Goal: Task Accomplishment & Management: Use online tool/utility

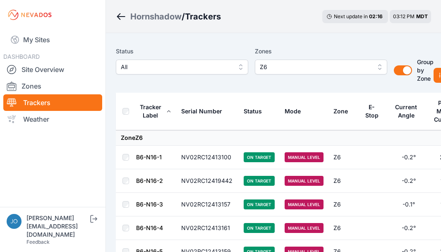
click at [379, 65] on button "Z6" at bounding box center [321, 67] width 132 height 15
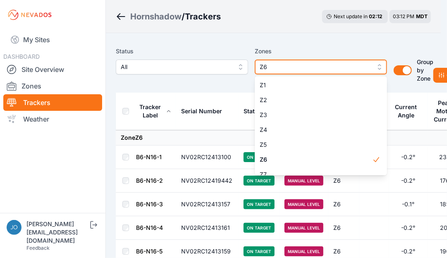
click at [336, 65] on span "Z6" at bounding box center [315, 67] width 111 height 10
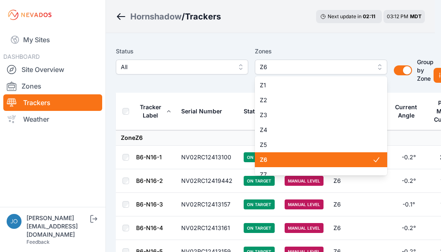
click at [363, 69] on span "Z6" at bounding box center [315, 67] width 111 height 10
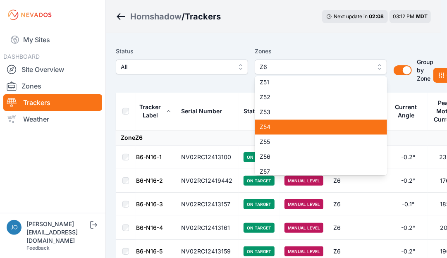
scroll to position [746, 0]
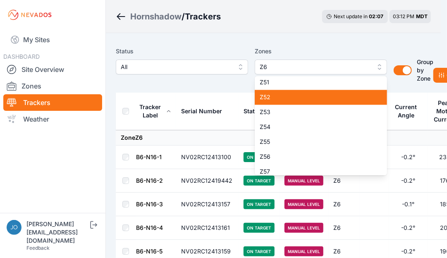
click at [314, 99] on span "Z52" at bounding box center [316, 97] width 112 height 8
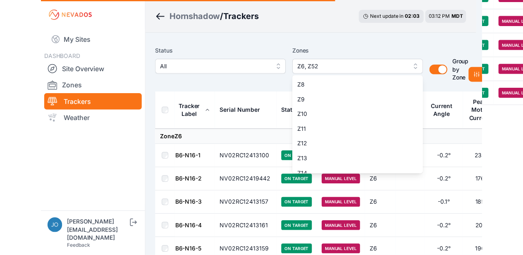
scroll to position [0, 0]
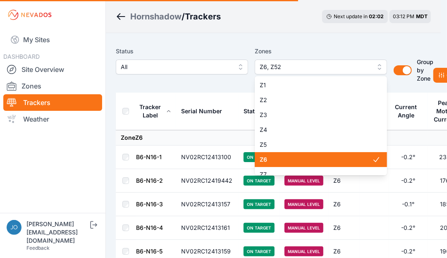
click at [317, 158] on span "Z6" at bounding box center [316, 159] width 112 height 8
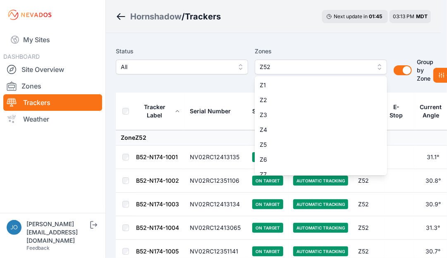
click at [190, 88] on div "Status All Zones Z52 Z1 Z2 Z3 Z4 Z5 Z6 Z7 Z8 Z9 Z10 Z11 Z12 Z13 Z14 Z15 Z16 Z17…" at bounding box center [273, 68] width 315 height 50
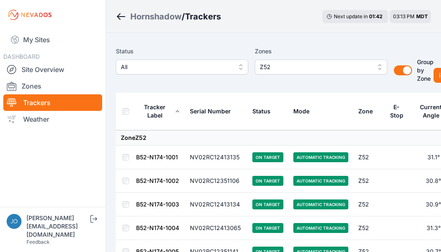
click at [246, 90] on div "Status All Zones Z52 Group by Zone Group by Zone Commands" at bounding box center [273, 68] width 315 height 50
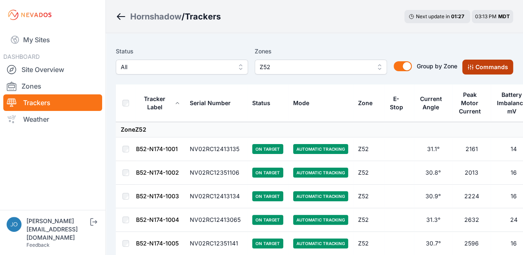
click at [440, 69] on button "Commands" at bounding box center [487, 67] width 51 height 15
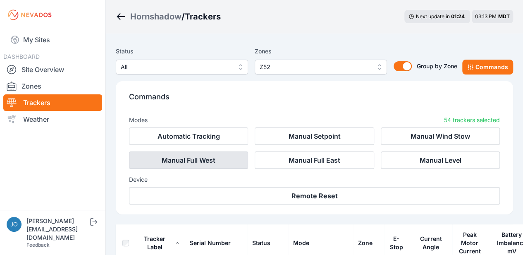
click at [207, 159] on button "Manual Full West" at bounding box center [188, 159] width 119 height 17
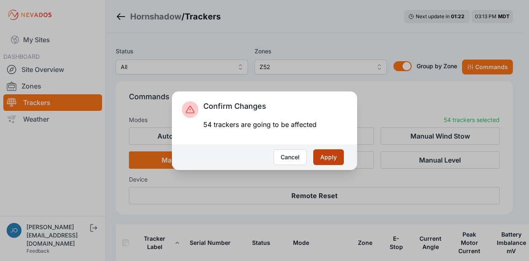
click at [334, 158] on button "Apply" at bounding box center [328, 157] width 31 height 16
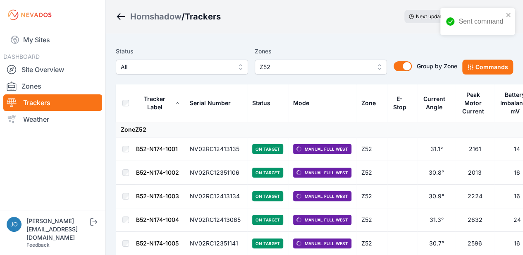
click at [279, 67] on span "Z52" at bounding box center [315, 67] width 111 height 10
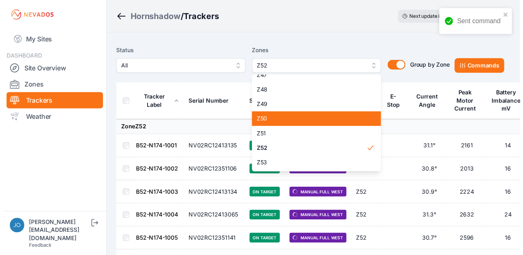
scroll to position [694, 0]
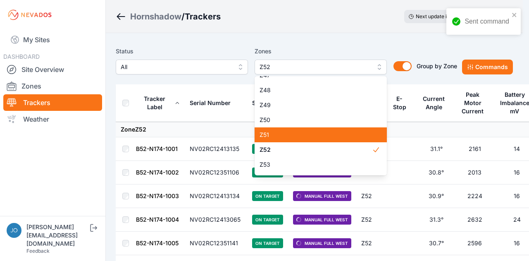
click at [306, 134] on span "Z51" at bounding box center [316, 135] width 112 height 8
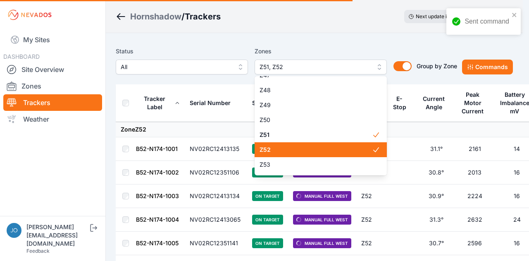
click at [323, 151] on span "Z52" at bounding box center [316, 149] width 112 height 8
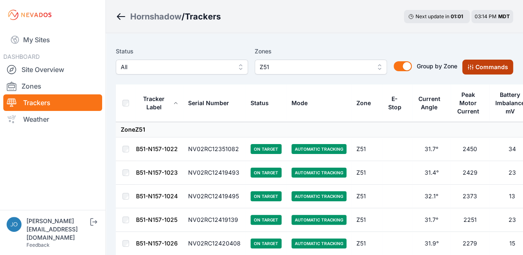
click at [491, 67] on button "Commands" at bounding box center [487, 67] width 51 height 15
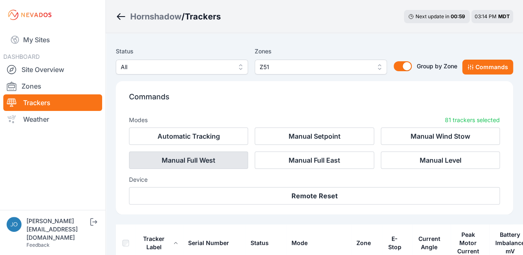
click at [174, 161] on button "Manual Full West" at bounding box center [188, 159] width 119 height 17
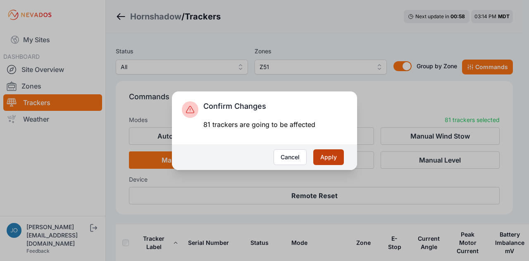
click at [326, 155] on button "Apply" at bounding box center [328, 157] width 31 height 16
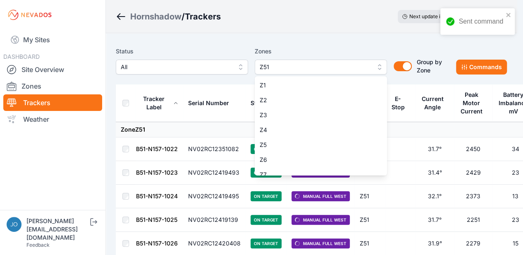
click at [289, 64] on span "Z51" at bounding box center [315, 67] width 111 height 10
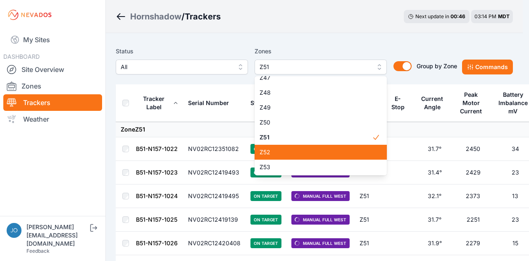
scroll to position [696, 0]
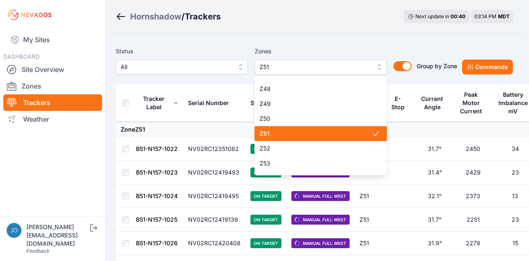
click at [340, 136] on span "Z51" at bounding box center [316, 133] width 112 height 8
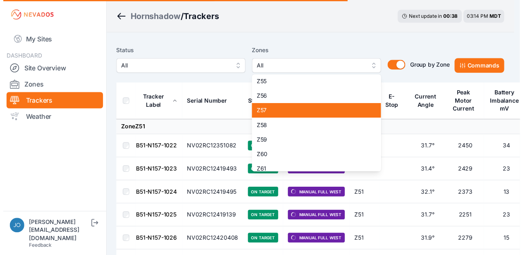
scroll to position [806, 0]
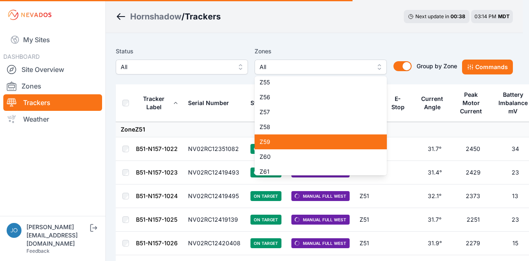
click at [332, 141] on span "Z59" at bounding box center [316, 142] width 112 height 8
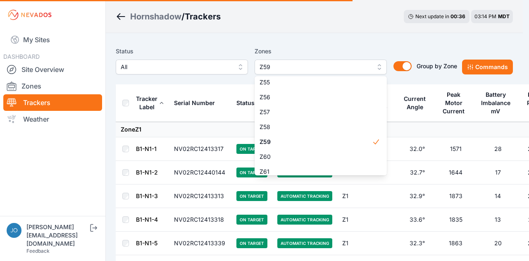
click at [199, 51] on div "Status All Zones Z59 Z1 Z2 Z3 Z4 Z5 Z6 Z7 Z8 Z9 Z10 Z11 Z12 Z13 Z14 Z15 Z16 Z17…" at bounding box center [286, 60] width 341 height 28
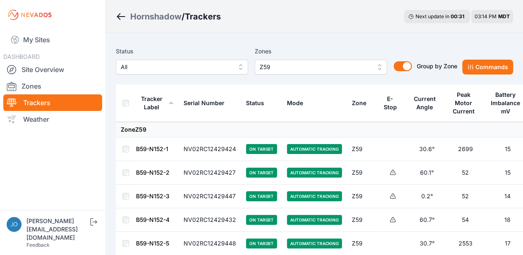
drag, startPoint x: 487, startPoint y: 67, endPoint x: 446, endPoint y: 66, distance: 40.5
click at [487, 67] on button "Commands" at bounding box center [487, 67] width 51 height 15
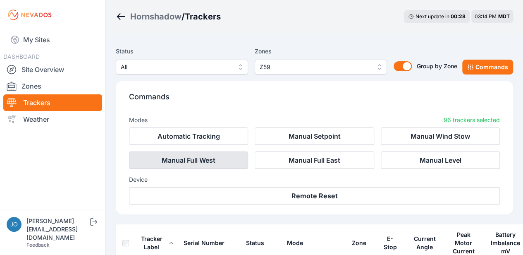
click at [186, 158] on button "Manual Full West" at bounding box center [188, 159] width 119 height 17
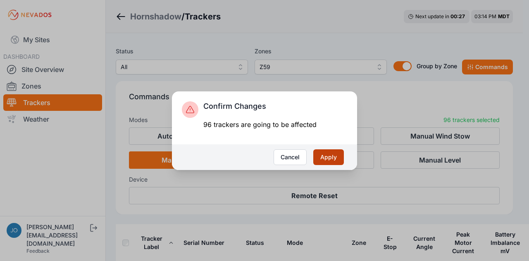
click at [323, 155] on button "Apply" at bounding box center [328, 157] width 31 height 16
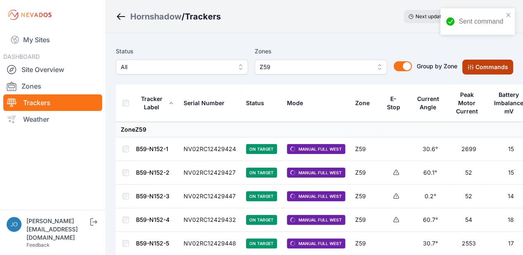
click at [492, 69] on button "Commands" at bounding box center [487, 67] width 51 height 15
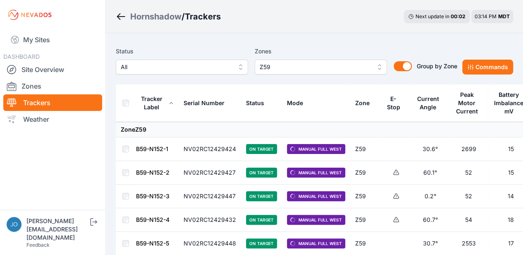
click at [328, 67] on span "Z59" at bounding box center [315, 67] width 111 height 10
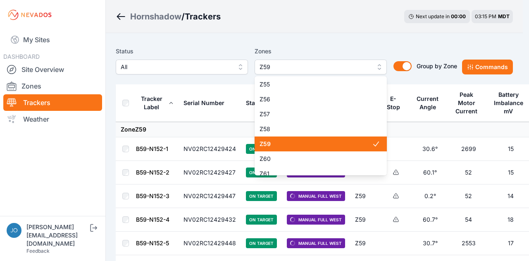
scroll to position [813, 0]
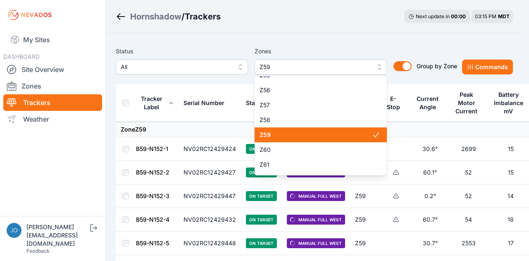
click at [320, 136] on span "Z59" at bounding box center [316, 135] width 112 height 8
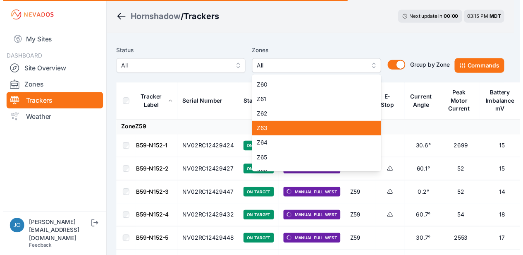
scroll to position [878, 0]
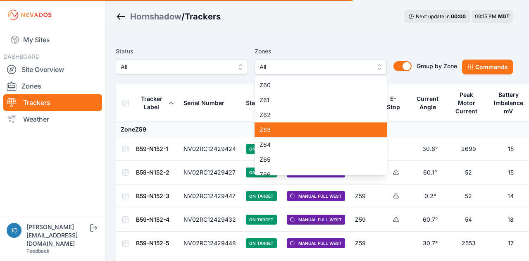
click at [313, 130] on span "Z63" at bounding box center [316, 130] width 112 height 8
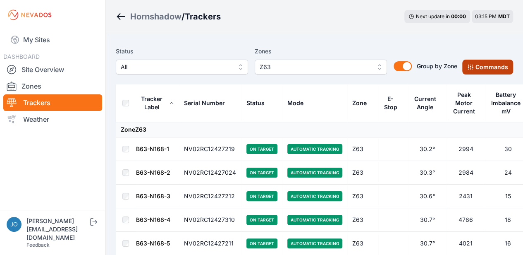
click at [484, 66] on button "Commands" at bounding box center [487, 67] width 51 height 15
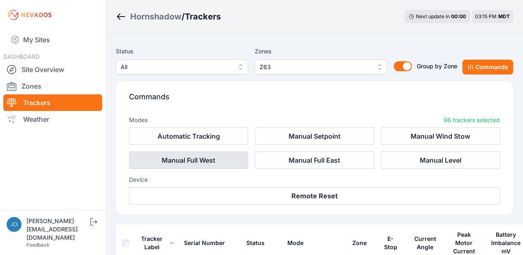
click at [179, 162] on button "Manual Full West" at bounding box center [188, 159] width 119 height 17
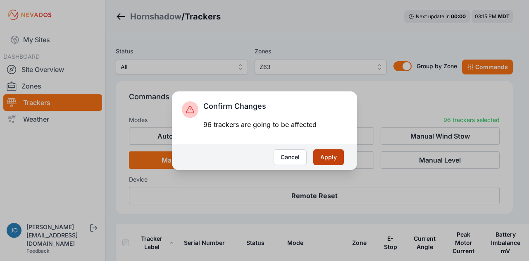
click at [334, 157] on button "Apply" at bounding box center [328, 157] width 31 height 16
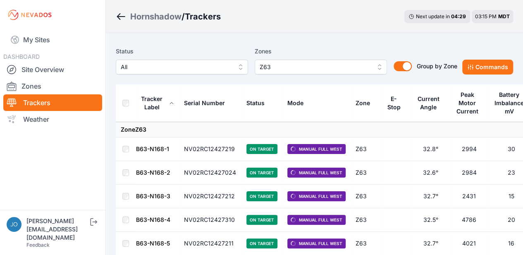
click at [330, 67] on span "Z63" at bounding box center [315, 67] width 111 height 10
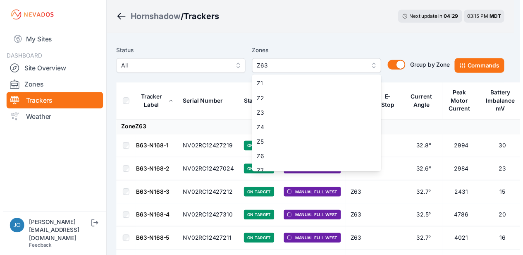
scroll to position [840, 0]
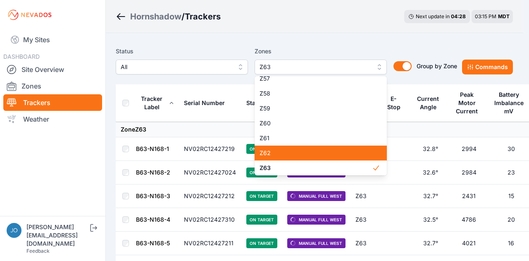
click at [285, 150] on span "Z62" at bounding box center [316, 153] width 112 height 8
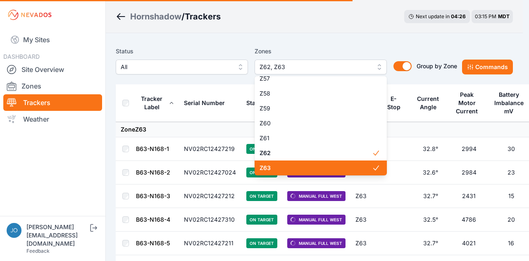
click at [285, 168] on span "Z63" at bounding box center [316, 168] width 112 height 8
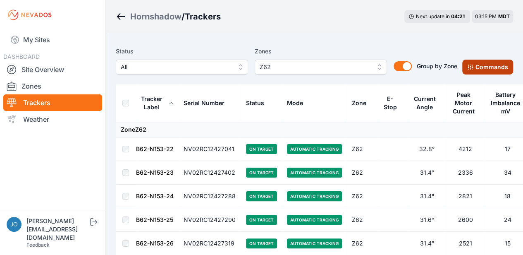
click at [481, 69] on button "Commands" at bounding box center [487, 67] width 51 height 15
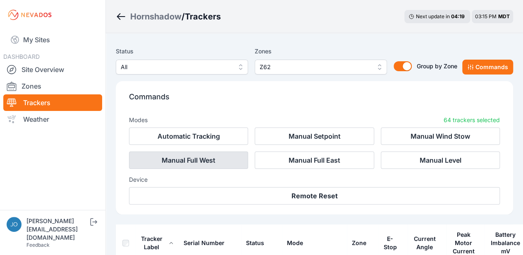
click at [193, 158] on button "Manual Full West" at bounding box center [188, 159] width 119 height 17
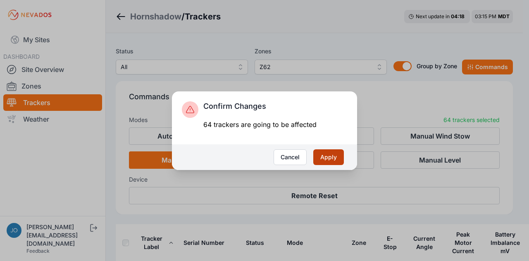
click at [326, 158] on button "Apply" at bounding box center [328, 157] width 31 height 16
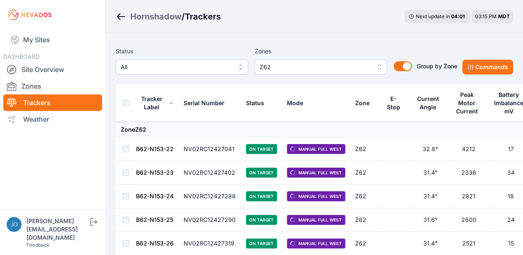
click at [4, 171] on nav "My Sites DASHBOARD Site Overview Zones Trackers Weather" at bounding box center [52, 116] width 105 height 173
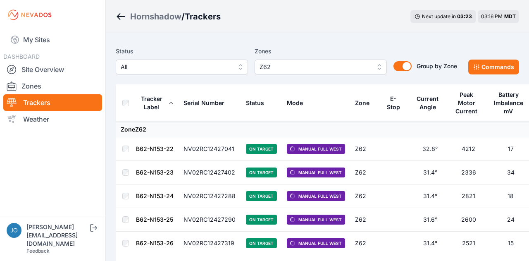
click at [355, 69] on span "Z62" at bounding box center [315, 67] width 111 height 10
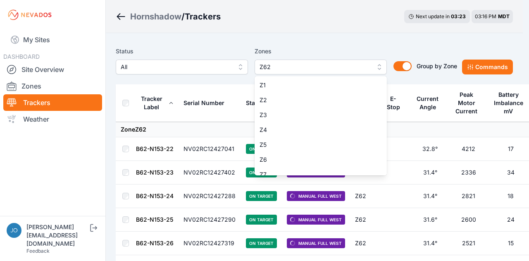
scroll to position [825, 0]
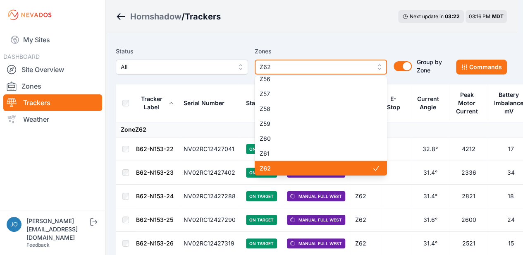
click at [355, 69] on span "Z62" at bounding box center [315, 67] width 111 height 10
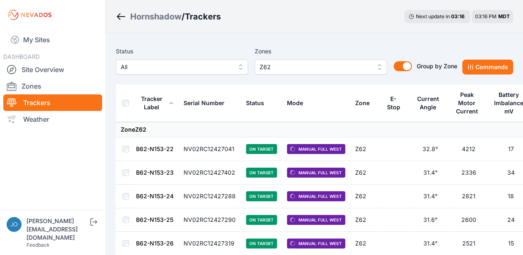
click at [355, 69] on span "Z62" at bounding box center [315, 67] width 111 height 10
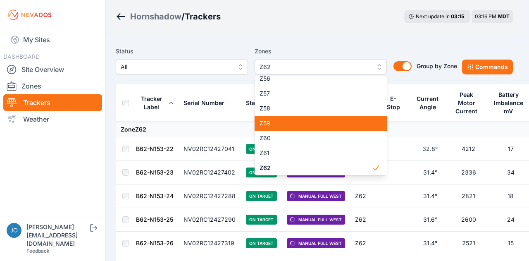
click at [302, 127] on span "Z59" at bounding box center [316, 123] width 112 height 8
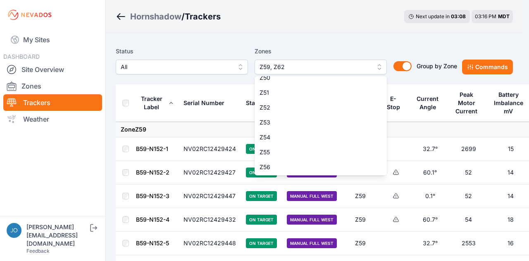
scroll to position [724, 0]
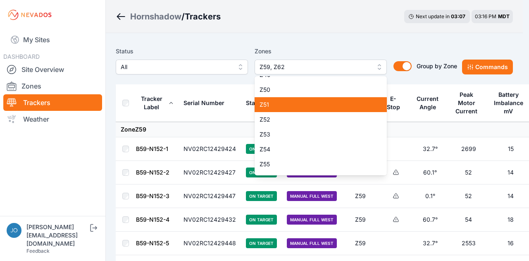
click at [298, 100] on div "Z51" at bounding box center [321, 104] width 132 height 15
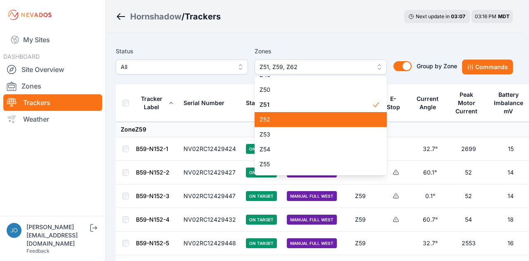
click at [288, 119] on span "Z52" at bounding box center [316, 119] width 112 height 8
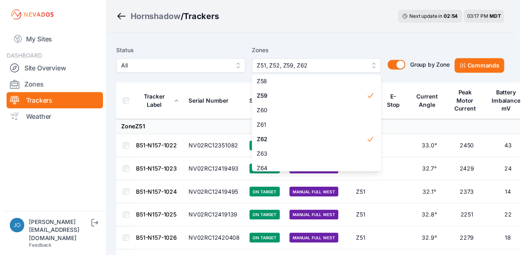
scroll to position [852, 0]
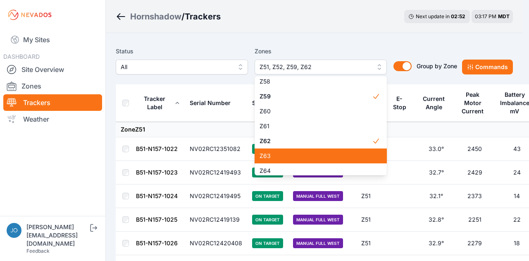
click at [280, 155] on span "Z63" at bounding box center [316, 156] width 112 height 8
click at [289, 51] on div "Zones Z51, Z52, Z59, Z62, Z63 Z1 Z2 Z3 Z4 Z5 Z6 Z7 Z8 Z9 Z10 Z11 Z12 Z13 Z14 Z1…" at bounding box center [321, 60] width 132 height 28
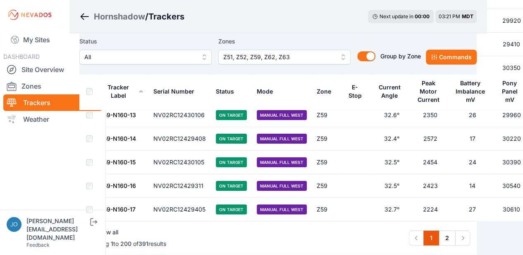
scroll to position [4657, 36]
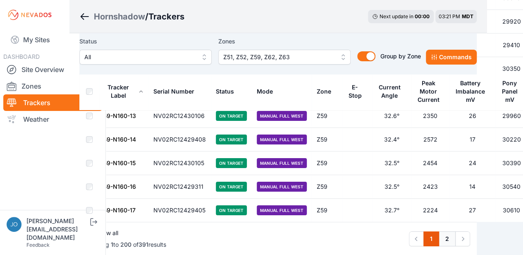
click at [444, 231] on link "2" at bounding box center [446, 238] width 17 height 15
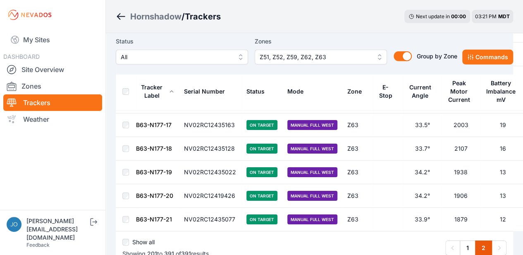
scroll to position [4480, 0]
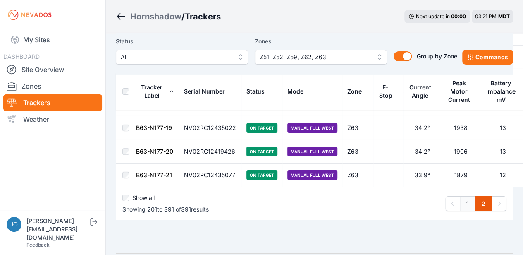
click at [468, 196] on link "1" at bounding box center [468, 203] width 16 height 15
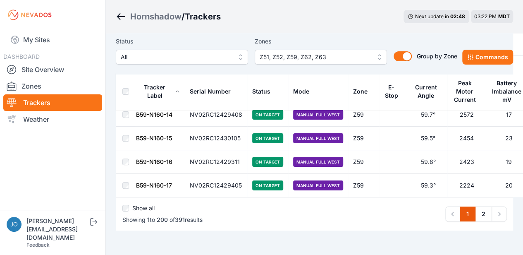
scroll to position [4691, 0]
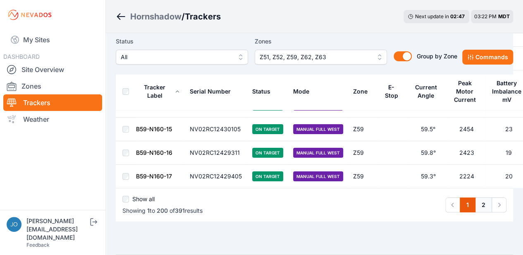
click at [486, 197] on link "2" at bounding box center [483, 204] width 17 height 15
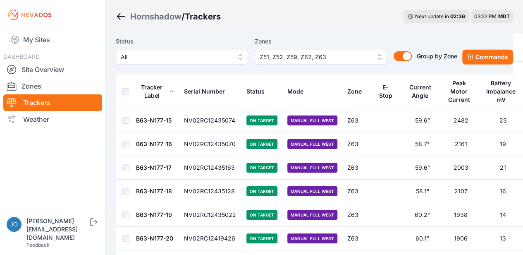
scroll to position [4480, 0]
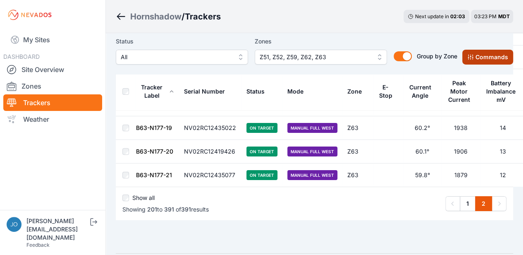
click at [479, 60] on button "Commands" at bounding box center [487, 57] width 51 height 15
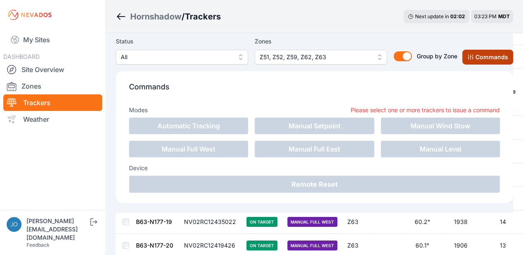
scroll to position [4618, 0]
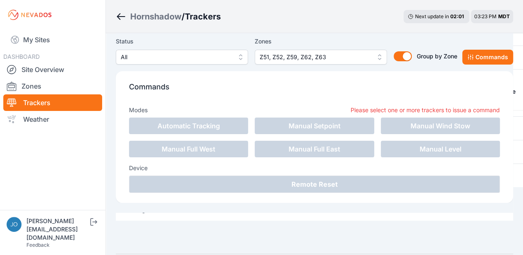
click at [429, 33] on div "Status All Zones Z51, Z52, Z59, Z62, Z63 Group by Zone Group by Zone Commands C…" at bounding box center [314, 122] width 397 height 179
click at [487, 51] on button "Commands" at bounding box center [487, 57] width 51 height 15
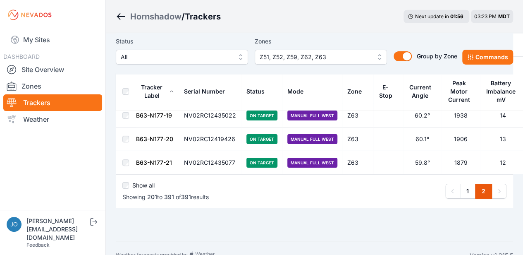
scroll to position [4480, 0]
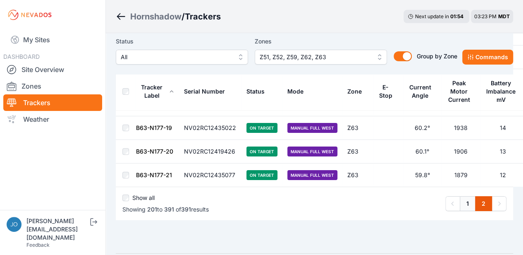
click at [469, 196] on link "1" at bounding box center [468, 203] width 16 height 15
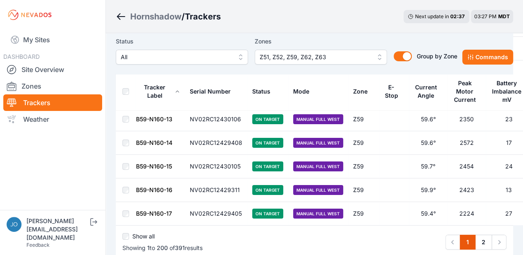
scroll to position [4658, 0]
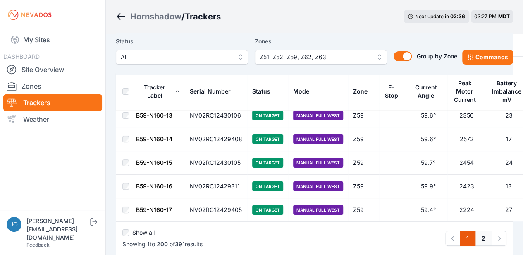
click at [484, 231] on link "2" at bounding box center [483, 238] width 17 height 15
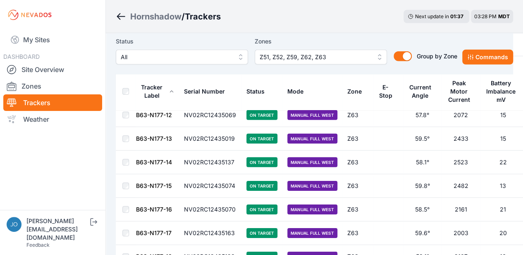
scroll to position [4480, 0]
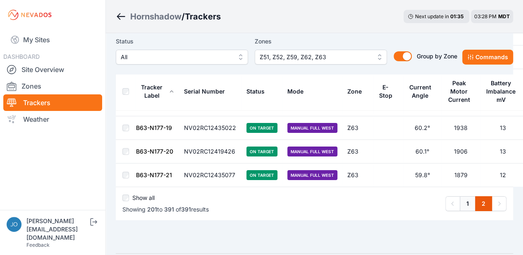
click at [462, 196] on link "1" at bounding box center [468, 203] width 16 height 15
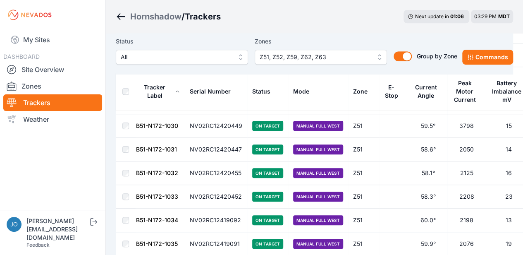
scroll to position [1743, 0]
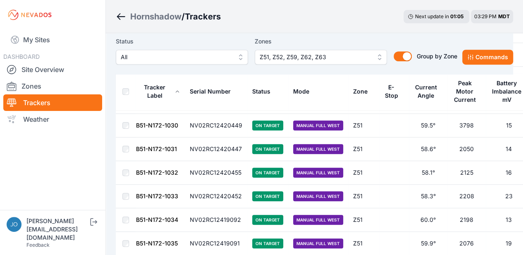
click at [152, 192] on link "B51-N172-1033" at bounding box center [157, 195] width 42 height 7
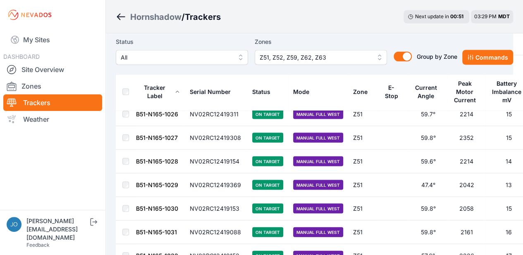
scroll to position [766, 0]
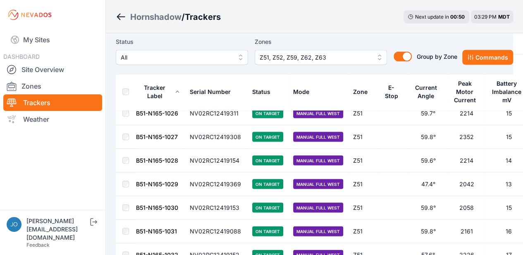
click at [161, 180] on link "B51-N165-1029" at bounding box center [157, 183] width 42 height 7
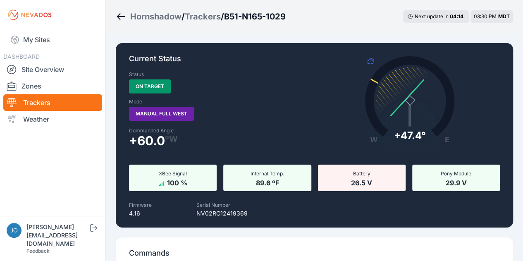
click at [117, 18] on icon "Breadcrumb" at bounding box center [121, 17] width 10 height 10
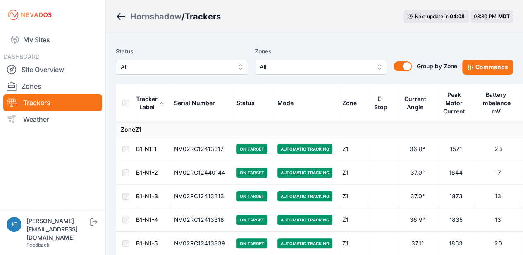
click at [279, 67] on span "All" at bounding box center [315, 67] width 111 height 10
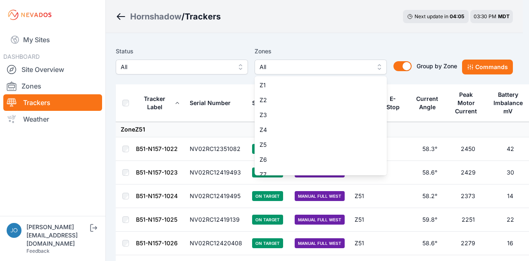
scroll to position [766, 0]
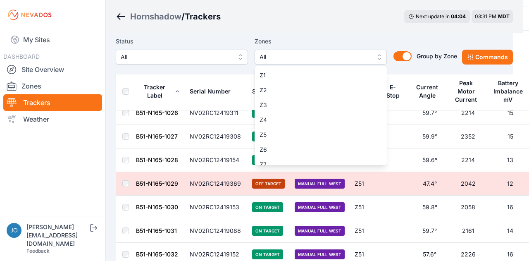
click at [200, 35] on div "Status All Zones All Z1 Z2 Z3 Z4 Z5 Z6 Z7 Z8 Z9 Z10 Z11 Z12 Z13 Z14 Z15 Z16 Z17…" at bounding box center [314, 53] width 397 height 41
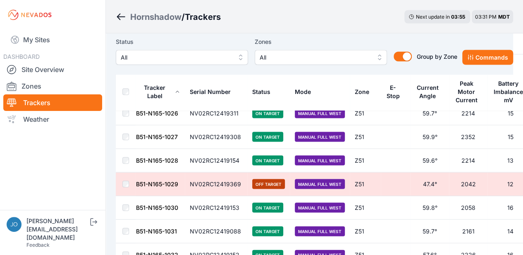
click at [302, 55] on span "All" at bounding box center [315, 57] width 111 height 10
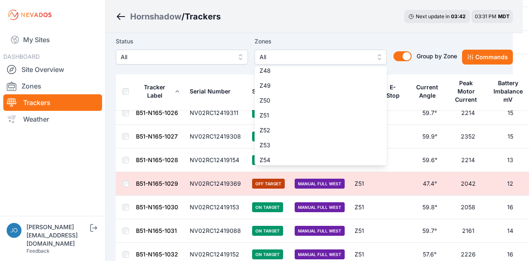
scroll to position [710, 0]
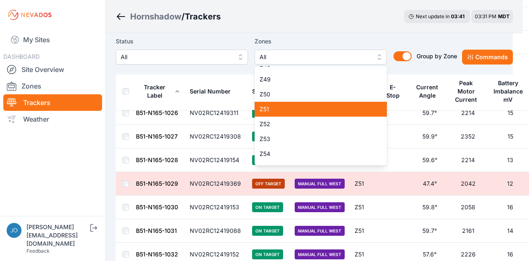
click at [288, 107] on span "Z51" at bounding box center [316, 109] width 112 height 8
click at [279, 126] on span "Z52" at bounding box center [316, 124] width 112 height 8
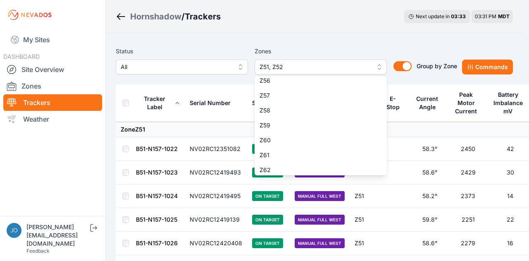
scroll to position [823, 0]
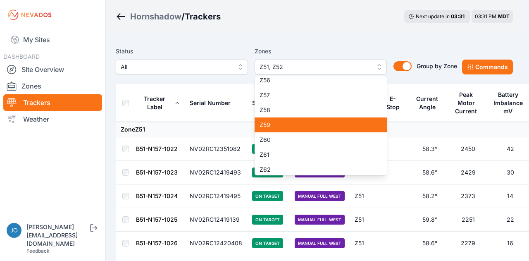
click at [297, 69] on span "Z55" at bounding box center [316, 65] width 112 height 8
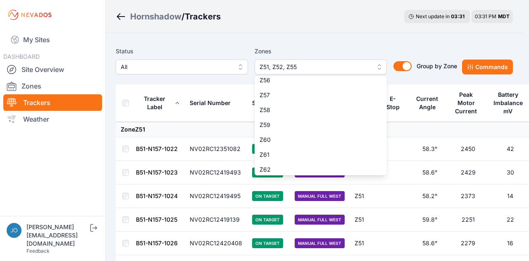
scroll to position [760, 0]
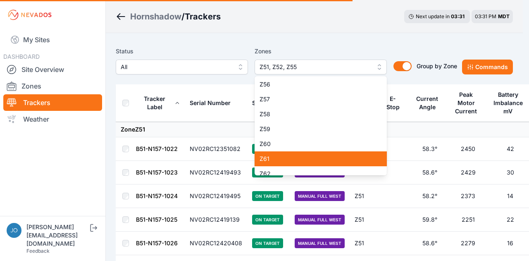
scroll to position [864, 0]
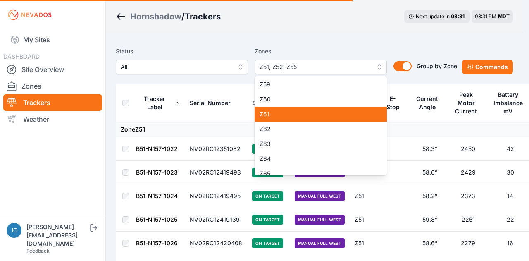
click at [279, 125] on span "Z62" at bounding box center [316, 129] width 112 height 8
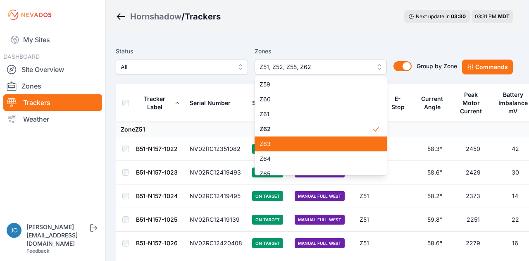
scroll to position [873, 0]
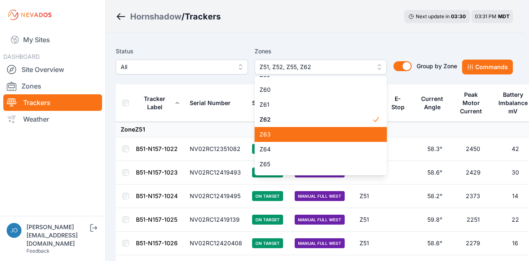
click at [277, 136] on span "Z63" at bounding box center [316, 134] width 112 height 8
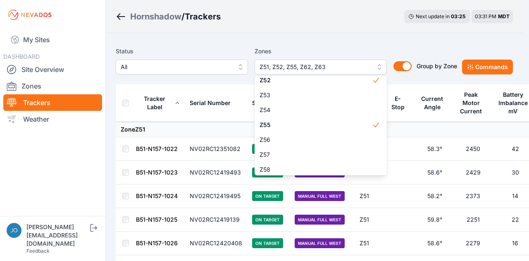
scroll to position [764, 0]
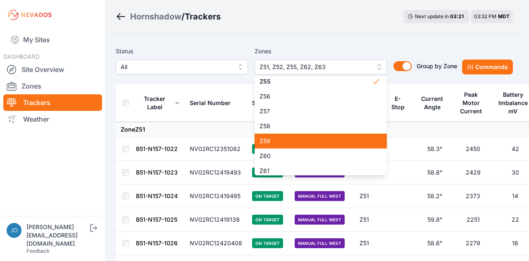
click at [286, 167] on span "Z61" at bounding box center [316, 171] width 112 height 8
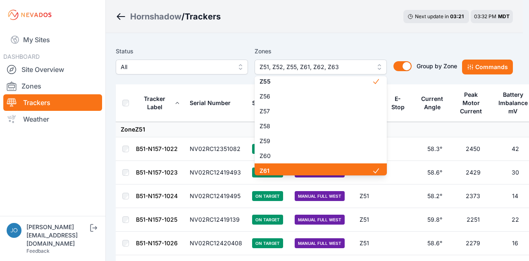
scroll to position [840, 0]
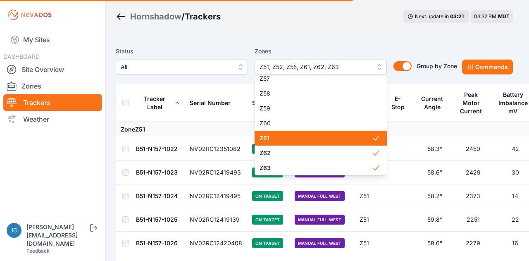
click at [286, 141] on span "Z61" at bounding box center [316, 138] width 112 height 8
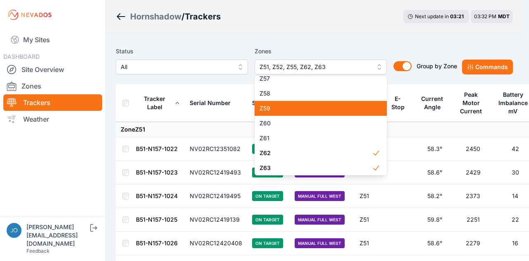
click at [274, 111] on span "Z59" at bounding box center [316, 108] width 112 height 8
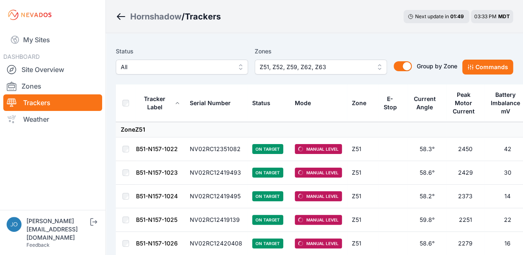
click at [374, 70] on button "Z51, Z52, Z59, Z62, Z63" at bounding box center [321, 67] width 132 height 15
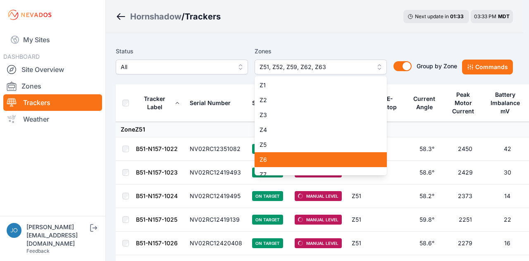
click at [272, 161] on span "Z6" at bounding box center [316, 159] width 112 height 8
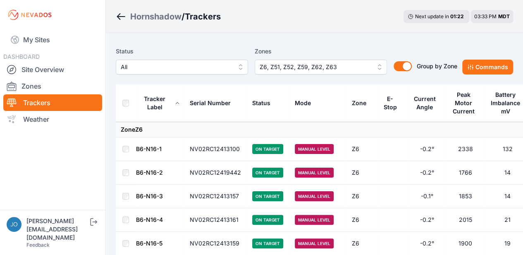
click at [365, 65] on span "Z6, Z51, Z52, Z59, Z62, Z63" at bounding box center [315, 67] width 111 height 10
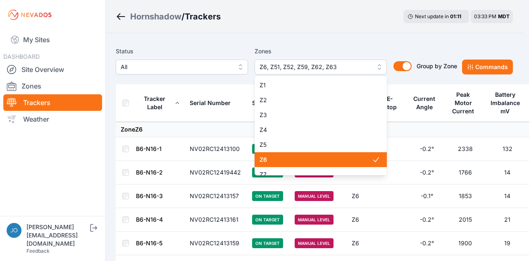
click at [269, 160] on span "Z6" at bounding box center [316, 159] width 112 height 8
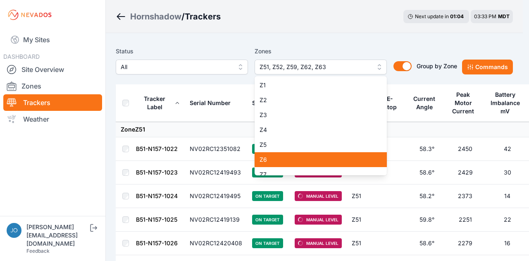
click at [345, 45] on div "Status All Zones Z51, Z52, Z59, Z62, Z63 Z1 Z2 Z3 Z4 Z5 Z6 Z7 Z8 Z9 Z10 Z11 Z12…" at bounding box center [314, 63] width 397 height 41
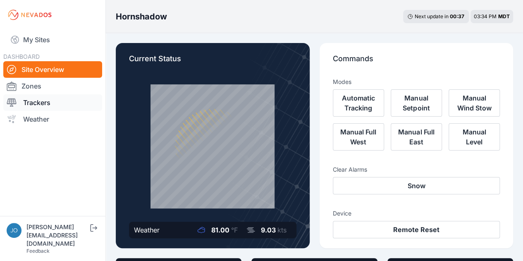
click at [37, 105] on link "Trackers" at bounding box center [52, 102] width 99 height 17
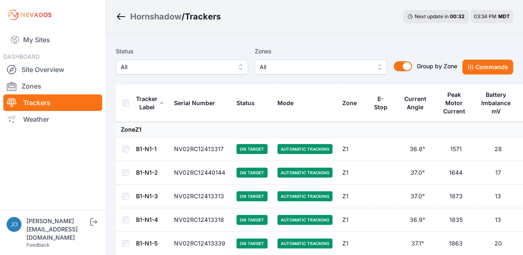
click at [308, 71] on span "All" at bounding box center [315, 67] width 111 height 10
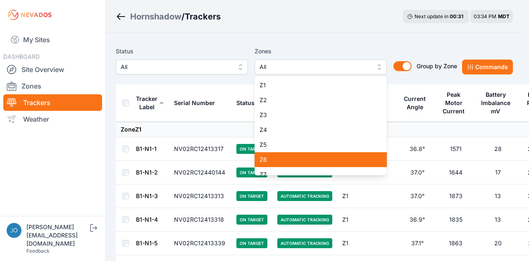
click at [277, 159] on span "Z6" at bounding box center [316, 159] width 112 height 8
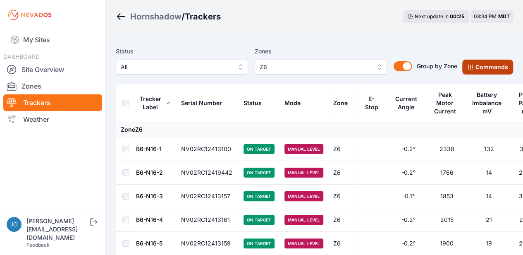
click at [482, 63] on button "Commands" at bounding box center [487, 67] width 51 height 15
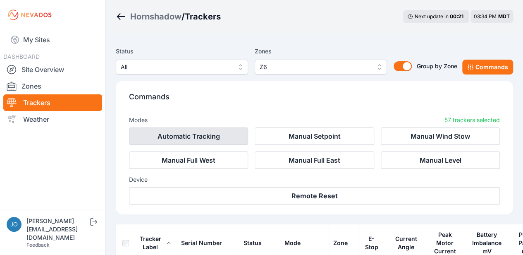
click at [179, 135] on button "Automatic Tracking" at bounding box center [188, 135] width 119 height 17
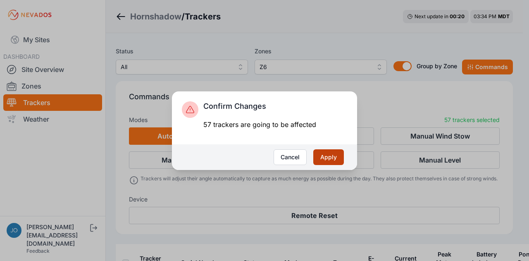
click at [341, 157] on button "Apply" at bounding box center [328, 157] width 31 height 16
